Goal: Task Accomplishment & Management: Complete application form

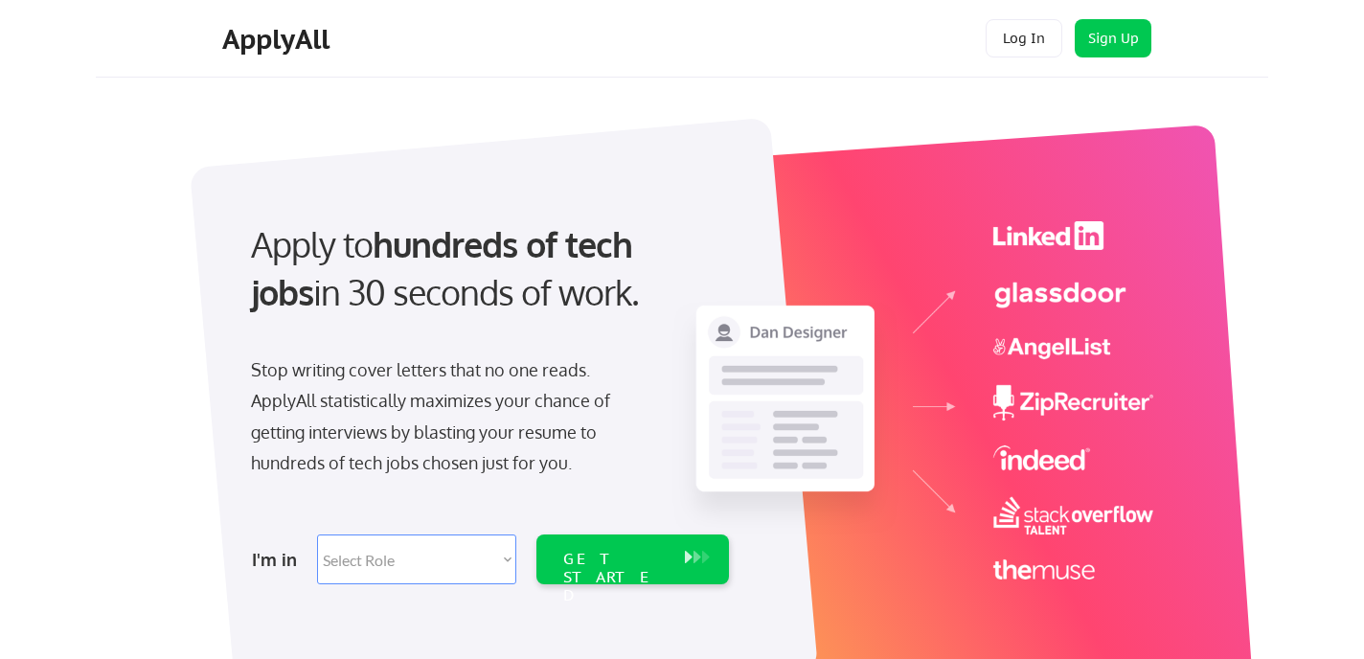
click at [453, 555] on select "Select Role Software Engineering Product Management Customer Success Sales UI/U…" at bounding box center [416, 560] width 199 height 50
select select ""data_science___analytics""
click at [317, 535] on select "Select Role Software Engineering Product Management Customer Success Sales UI/U…" at bounding box center [416, 560] width 199 height 50
select select ""data_science___analytics""
click at [612, 562] on div "GET STARTED" at bounding box center [614, 578] width 103 height 56
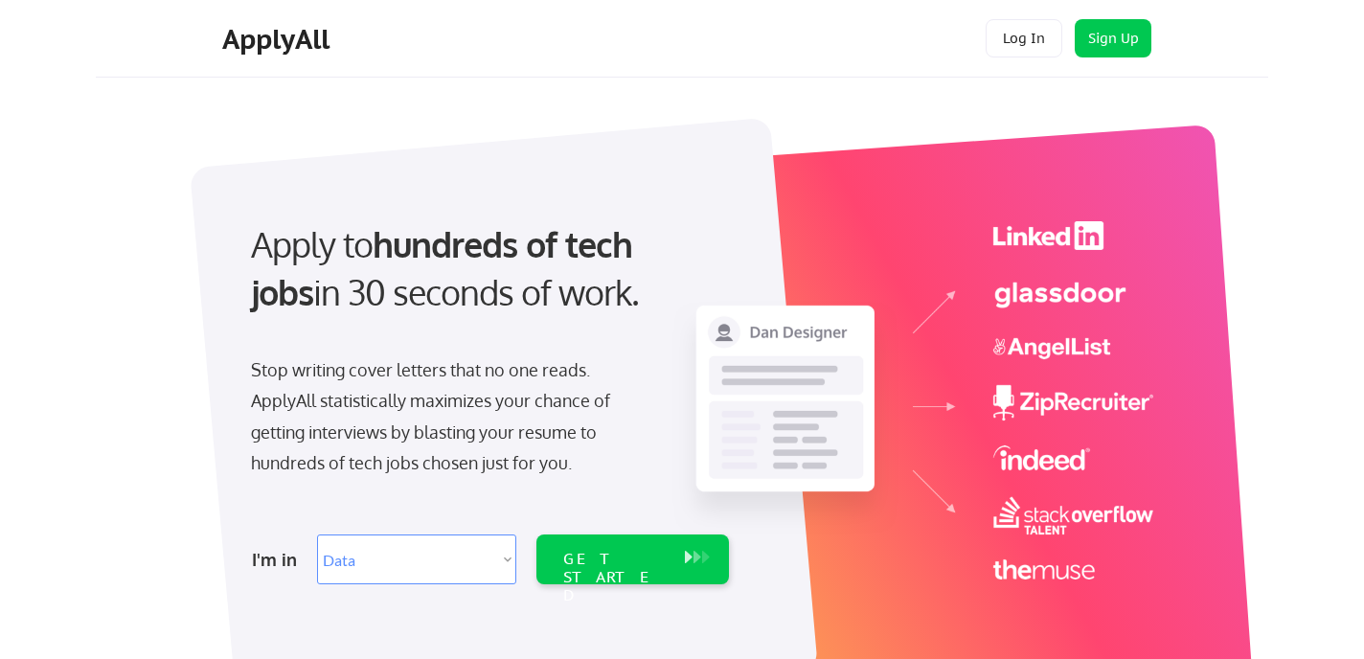
select select ""data_science___analytics""
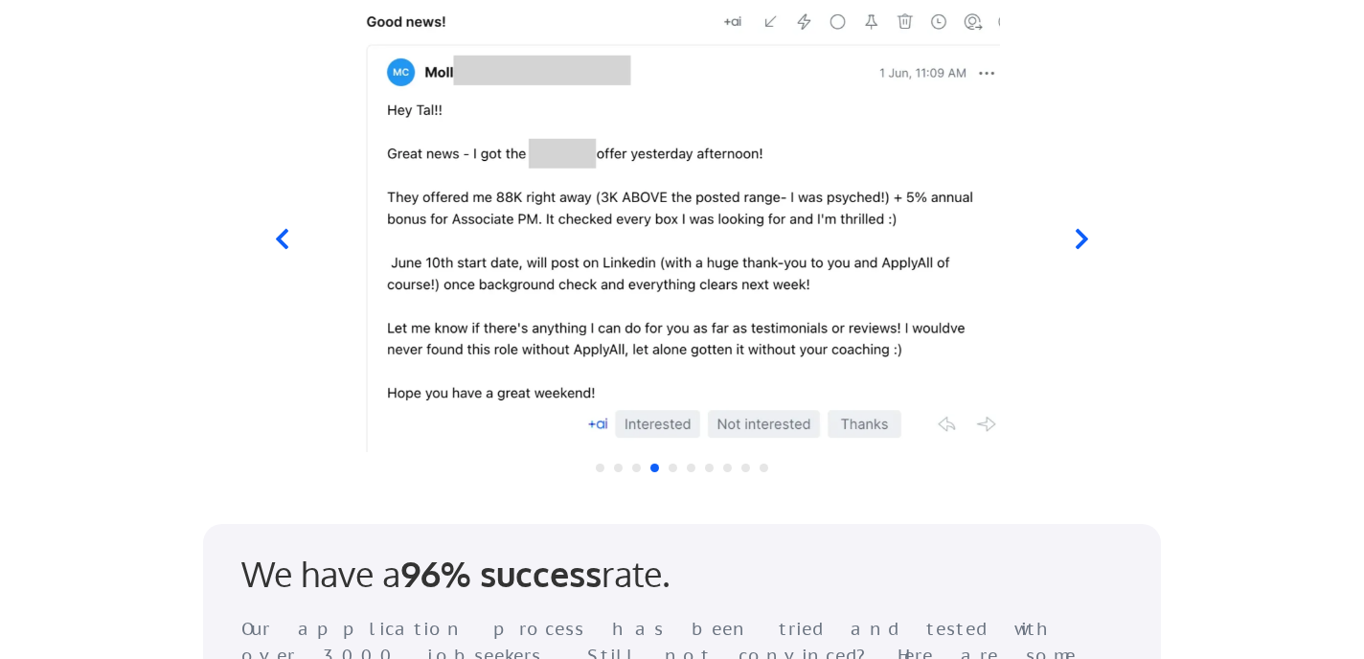
scroll to position [1928, 0]
